Goal: Transaction & Acquisition: Purchase product/service

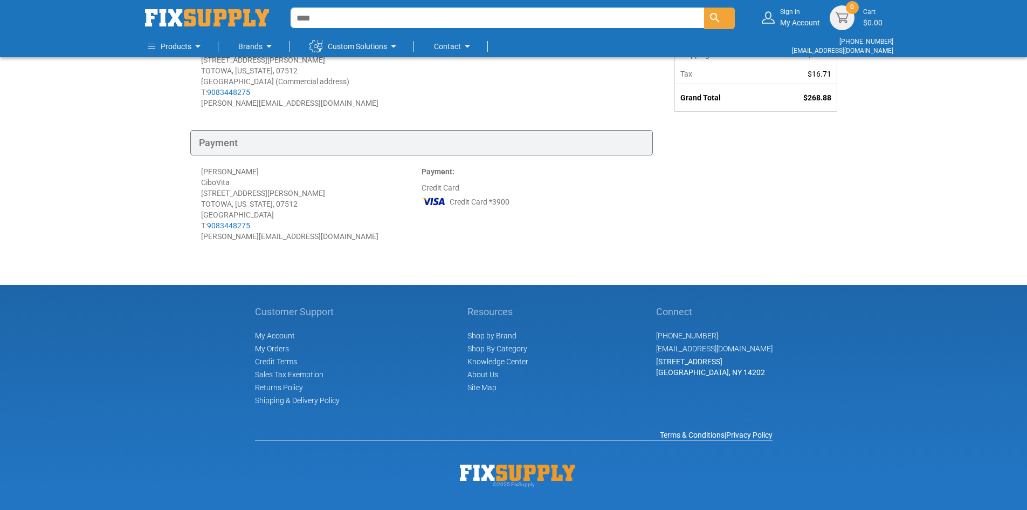
click at [228, 141] on div "Payment" at bounding box center [421, 143] width 463 height 26
click at [221, 167] on div "[PERSON_NAME] [STREET_ADDRESS][PERSON_NAME] [GEOGRAPHIC_DATA], [US_STATE], 0751…" at bounding box center [311, 204] width 221 height 76
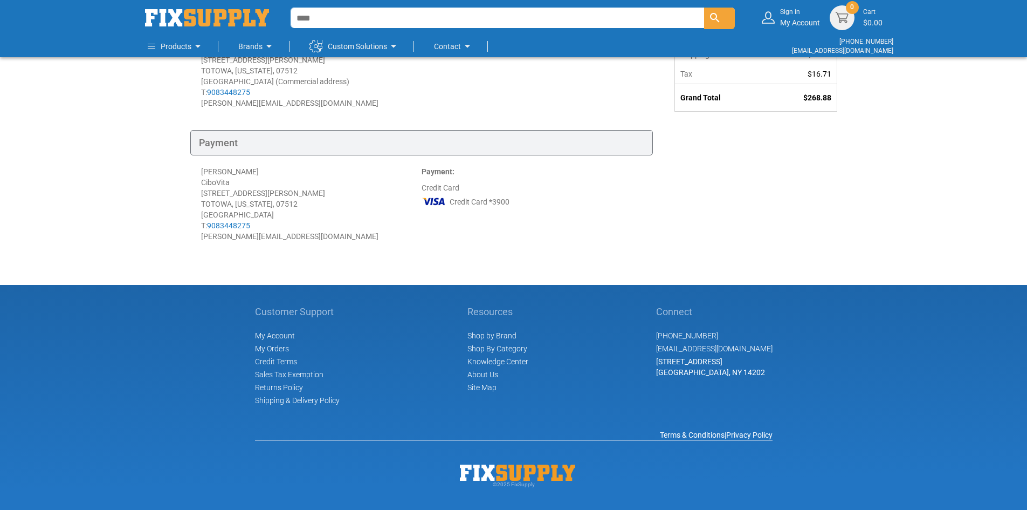
click at [221, 167] on div "[PERSON_NAME] [STREET_ADDRESS][PERSON_NAME] [GEOGRAPHIC_DATA], [US_STATE], 0751…" at bounding box center [311, 204] width 221 height 76
click at [217, 185] on div "[PERSON_NAME] [STREET_ADDRESS][PERSON_NAME] [GEOGRAPHIC_DATA], [US_STATE], 0751…" at bounding box center [311, 204] width 221 height 76
